Goal: Find contact information: Find contact information

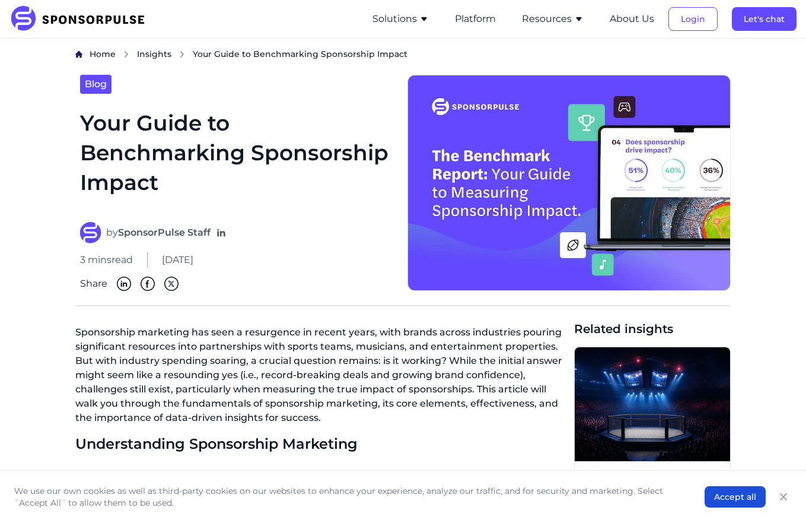
click at [113, 19] on img at bounding box center [81, 19] width 144 height 26
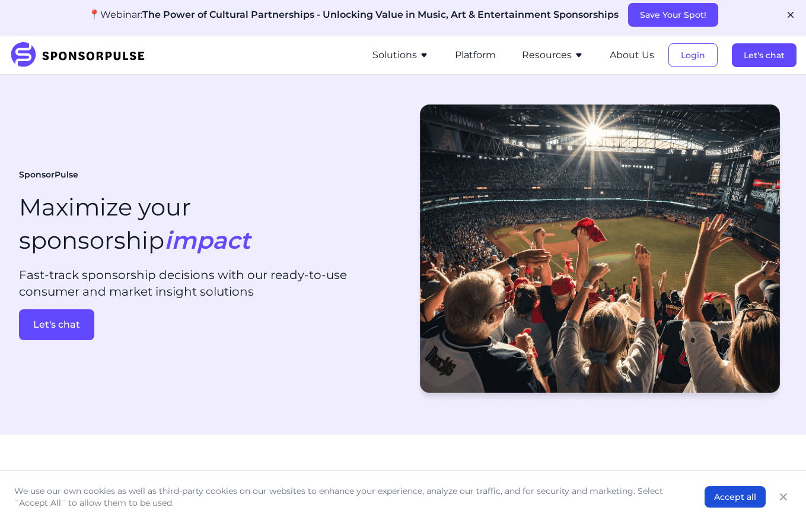
scroll to position [36, 0]
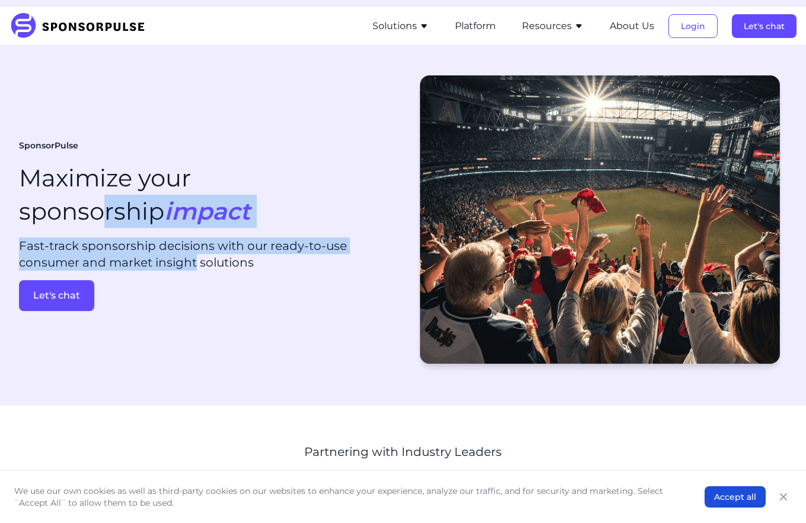
drag, startPoint x: 186, startPoint y: 260, endPoint x: 100, endPoint y: 200, distance: 104.8
click at [101, 200] on div "SponsorPulse Maximize your sponsorship impact Fast-track sponsorship decisions …" at bounding box center [206, 225] width 375 height 171
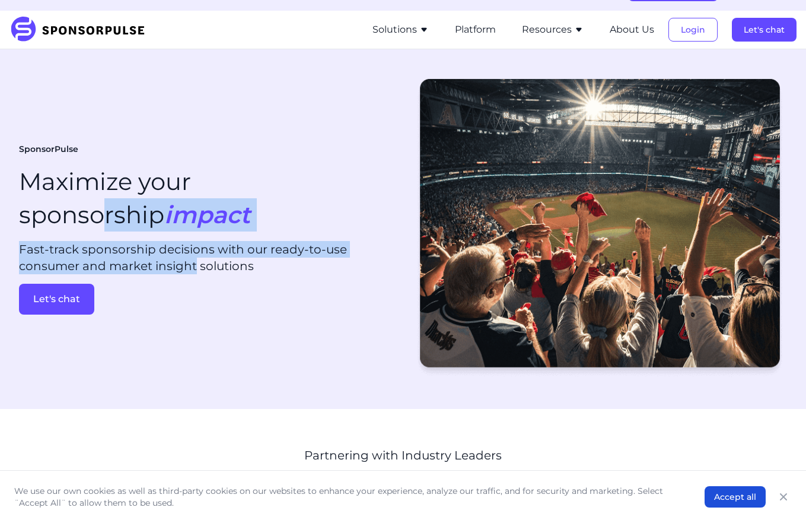
click at [100, 200] on h1 "Maximize your sponsorship impact" at bounding box center [134, 198] width 231 height 66
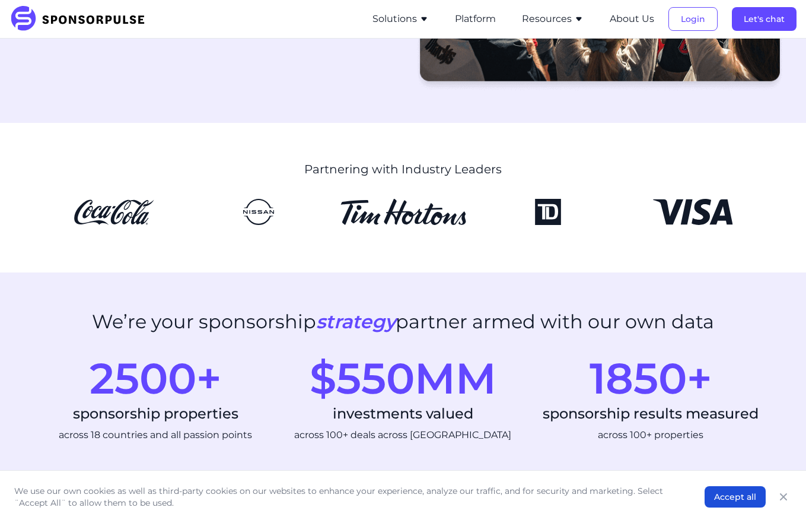
scroll to position [304, 0]
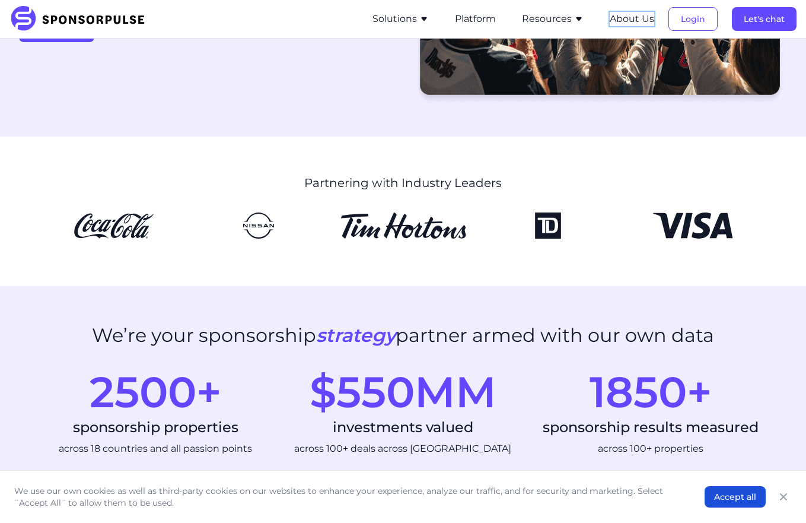
click at [628, 15] on button "About Us" at bounding box center [632, 19] width 44 height 14
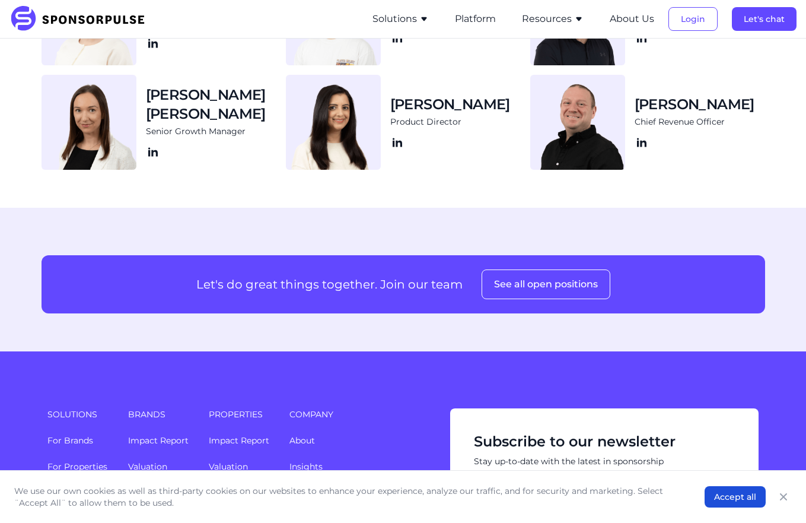
scroll to position [1561, 0]
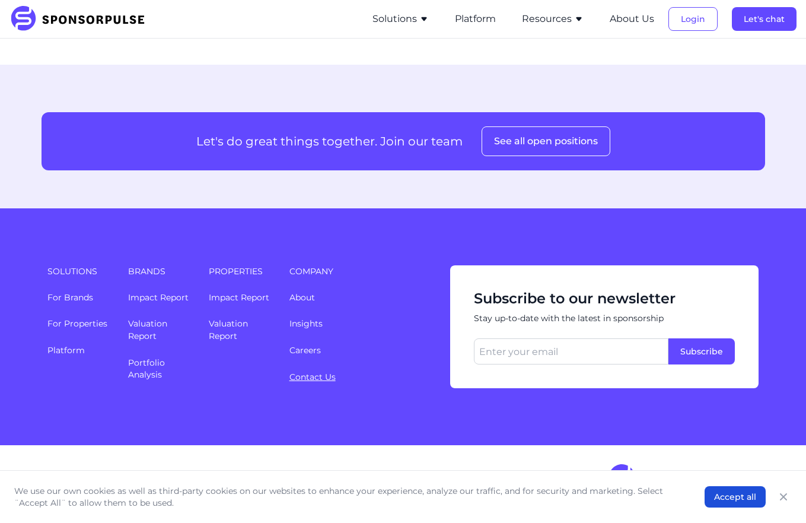
click at [300, 380] on link "Contact Us" at bounding box center [313, 376] width 46 height 11
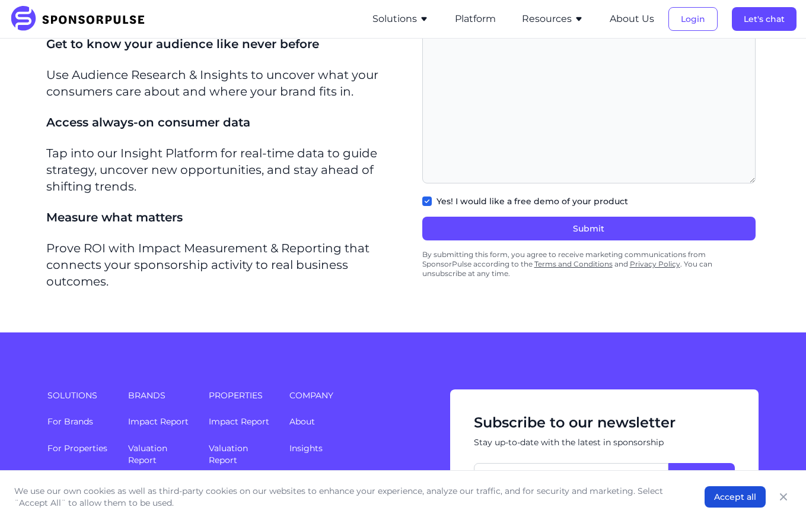
scroll to position [472, 0]
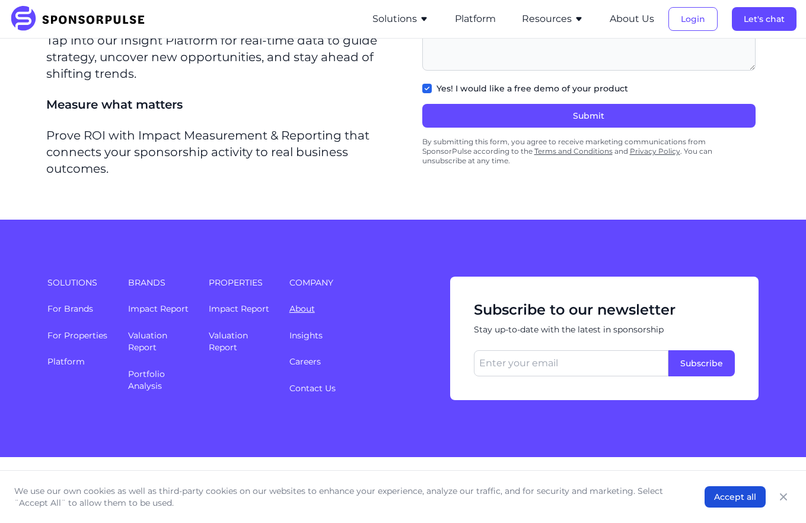
click at [297, 303] on link "About" at bounding box center [303, 308] width 26 height 11
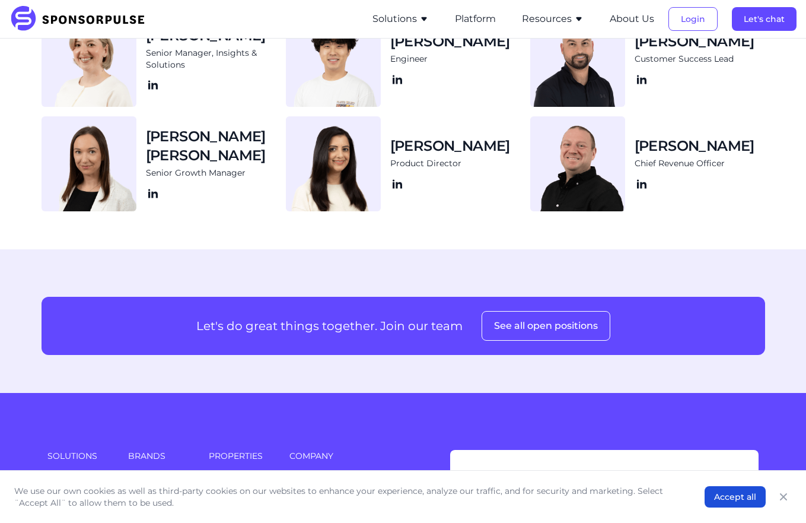
scroll to position [1561, 0]
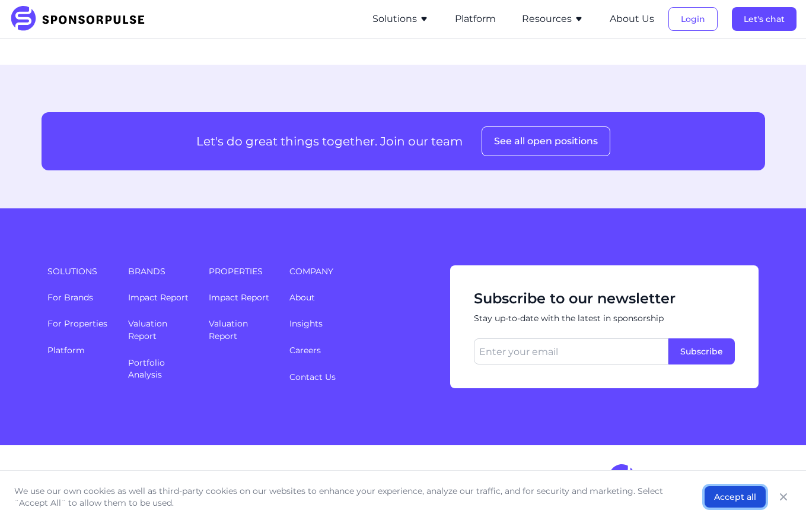
drag, startPoint x: 732, startPoint y: 495, endPoint x: 680, endPoint y: 482, distance: 53.8
click at [732, 495] on button "Accept all" at bounding box center [735, 496] width 61 height 21
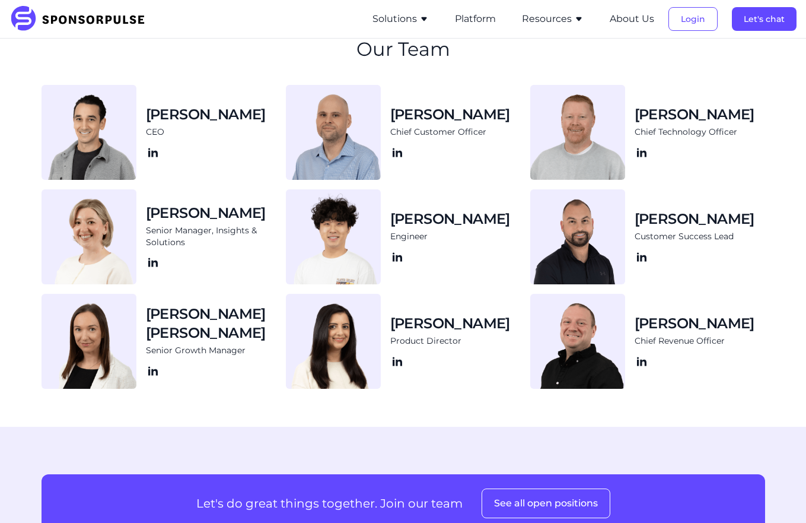
scroll to position [1203, 0]
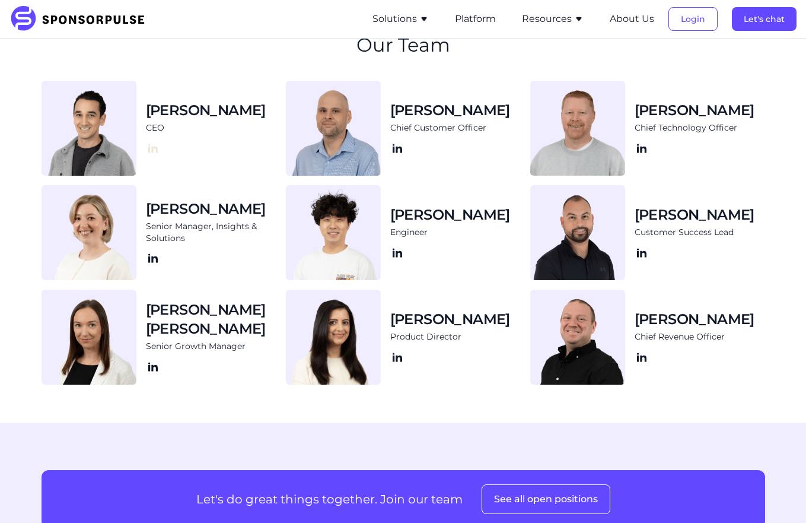
click at [158, 152] on icon at bounding box center [153, 148] width 14 height 14
